Goal: Entertainment & Leisure: Consume media (video, audio)

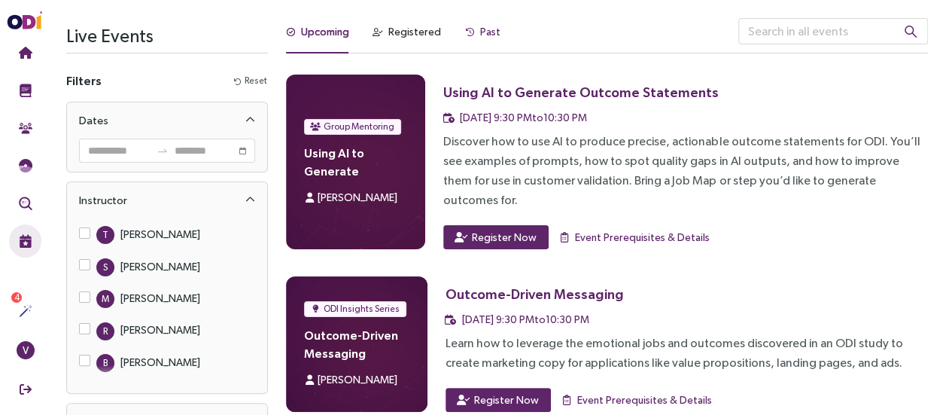
click at [494, 32] on div "Past" at bounding box center [490, 31] width 20 height 17
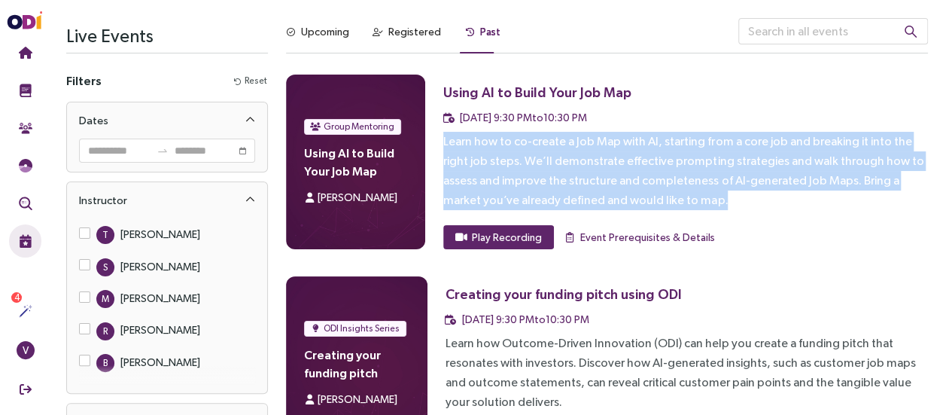
drag, startPoint x: 444, startPoint y: 141, endPoint x: 657, endPoint y: 191, distance: 218.2
click at [657, 191] on div "Learn how to co-create a Job Map with AI, starting from a core job and breaking…" at bounding box center [685, 171] width 485 height 78
click at [592, 180] on div "Learn how to co-create a Job Map with AI, starting from a core job and breaking…" at bounding box center [685, 171] width 485 height 78
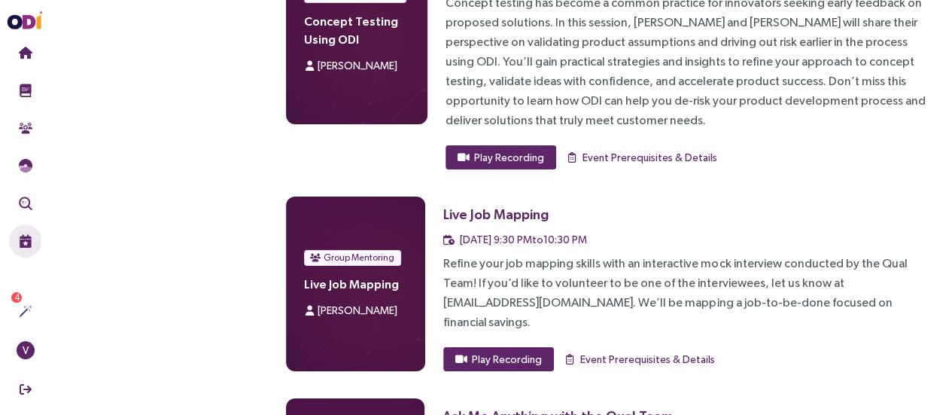
scroll to position [2635, 0]
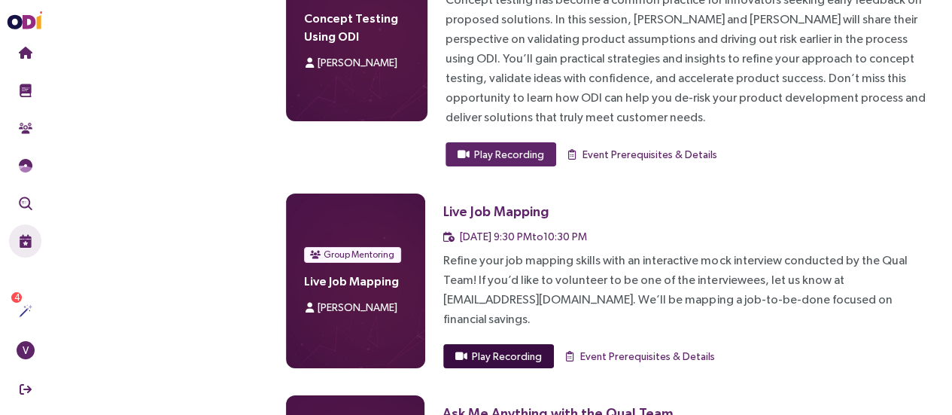
click at [503, 348] on span "Play Recording" at bounding box center [507, 356] width 70 height 17
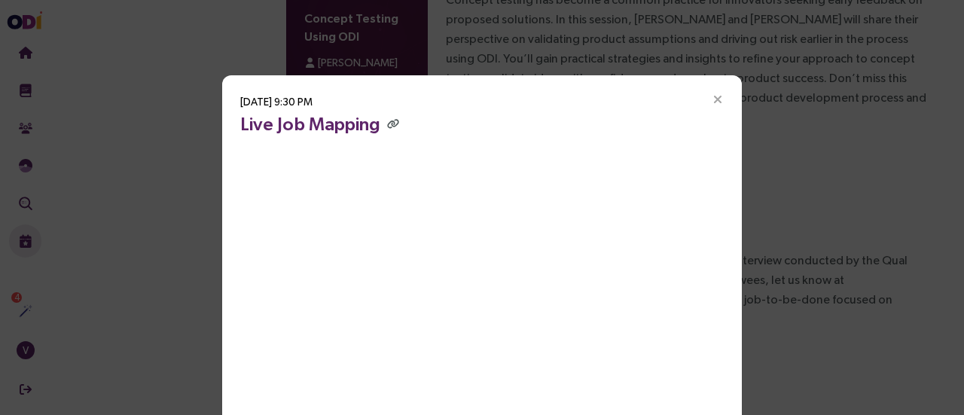
click at [587, 93] on div "May 13, 2025, 9:30 PM Live Job Mapping" at bounding box center [482, 257] width 520 height 364
click at [714, 103] on icon "Close" at bounding box center [718, 100] width 14 height 14
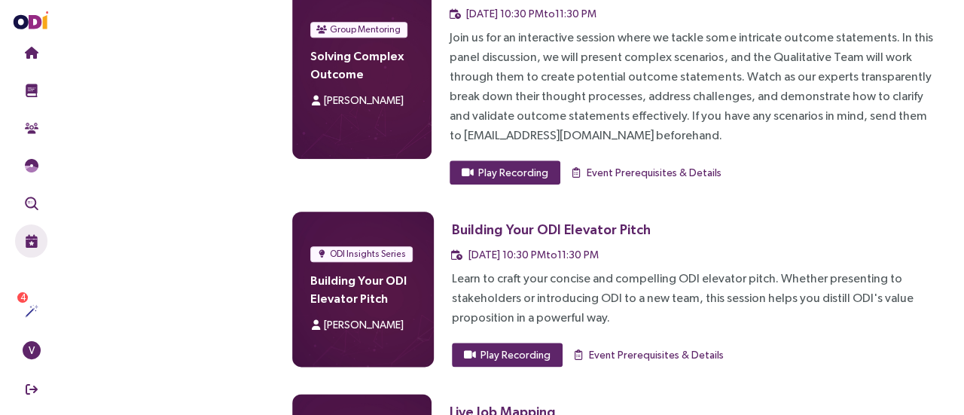
scroll to position [6400, 0]
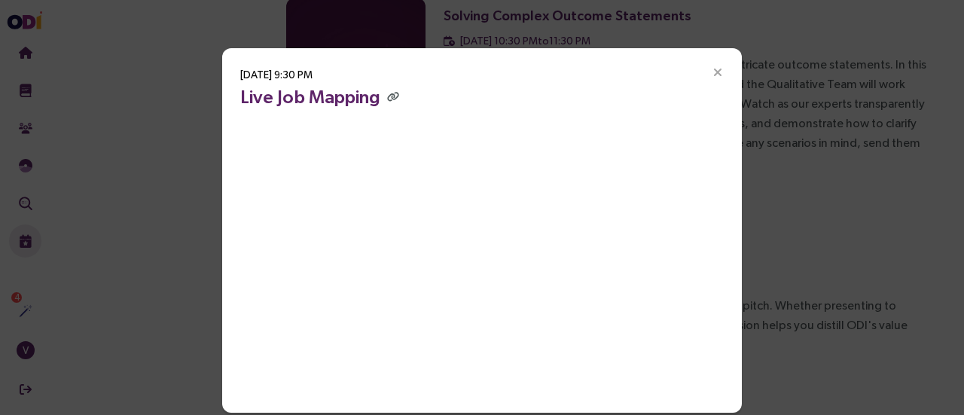
scroll to position [42, 0]
